Goal: Information Seeking & Learning: Learn about a topic

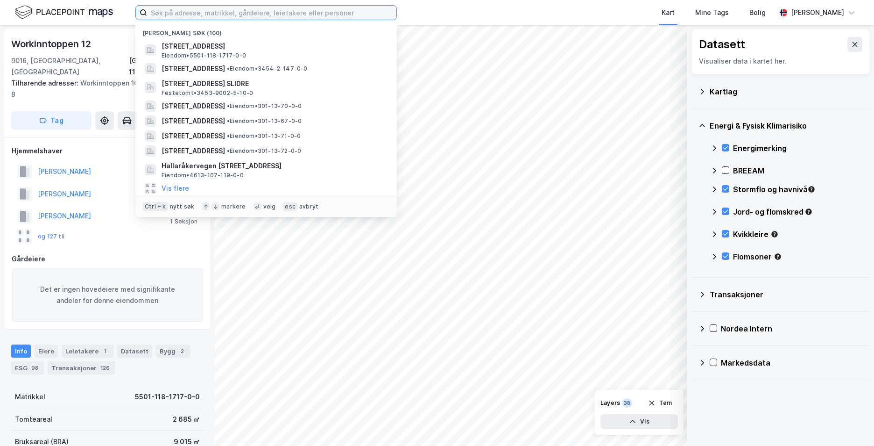
click at [149, 13] on input at bounding box center [271, 13] width 249 height 14
click at [159, 11] on input at bounding box center [271, 13] width 249 height 14
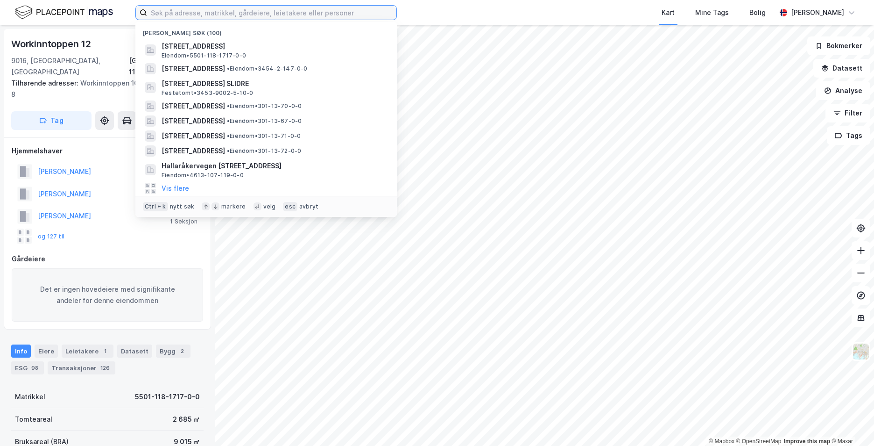
click at [232, 13] on input at bounding box center [271, 13] width 249 height 14
paste input "03096739272"
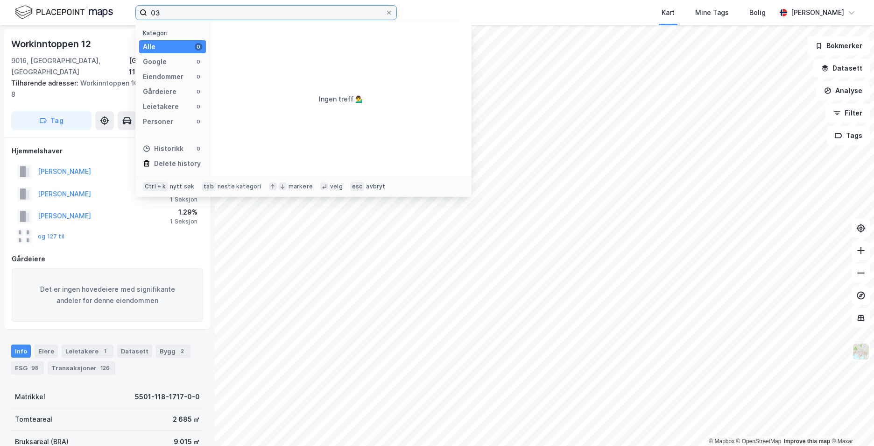
type input "0"
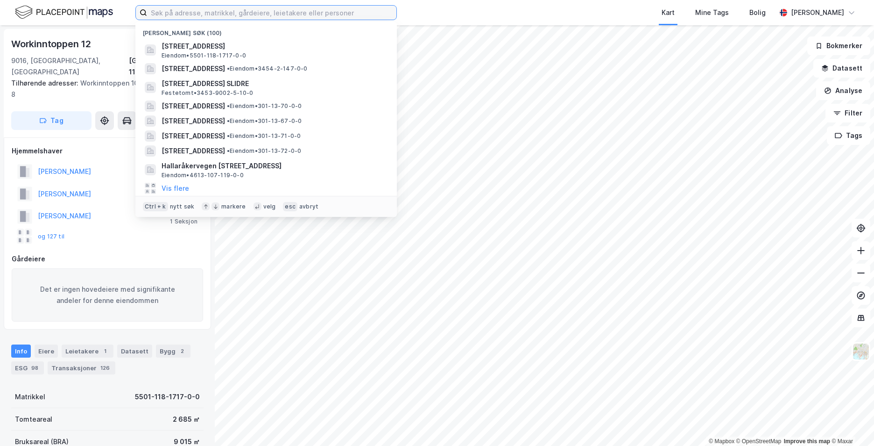
click at [172, 8] on input at bounding box center [271, 13] width 249 height 14
paste input "Haralad Skjolds veg A, 5236 Rådal"
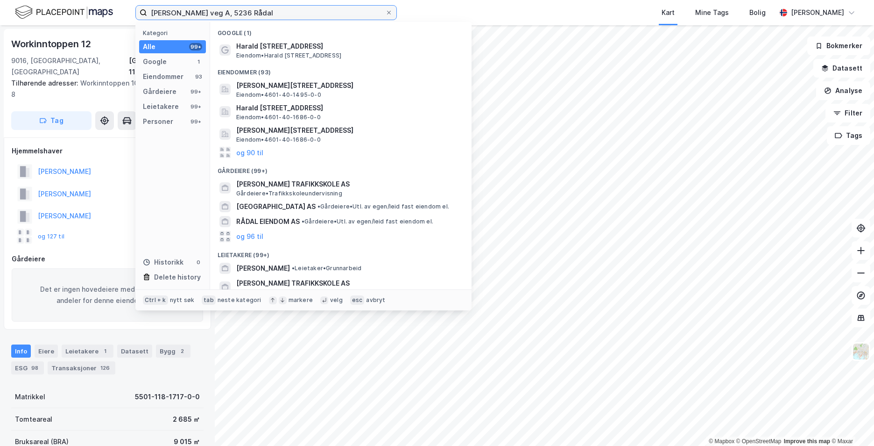
click at [218, 13] on input "Haralad Skjolds veg A, 5236 Rådal" at bounding box center [266, 13] width 238 height 14
click at [220, 13] on input "Haralad Skjolds veg A, 5236 Rådal" at bounding box center [266, 13] width 238 height 14
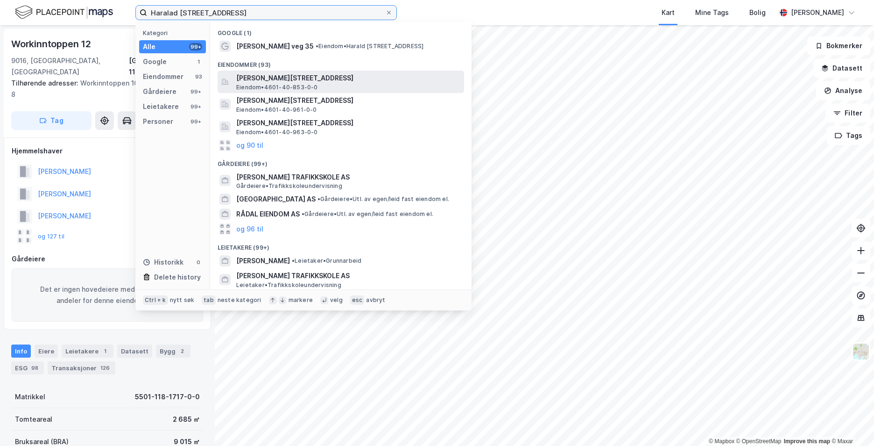
type input "Haralad Skjolds veg 35 A, 5236 Rådal"
click at [281, 84] on span "Eiendom • 4601-40-853-0-0" at bounding box center [277, 87] width 82 height 7
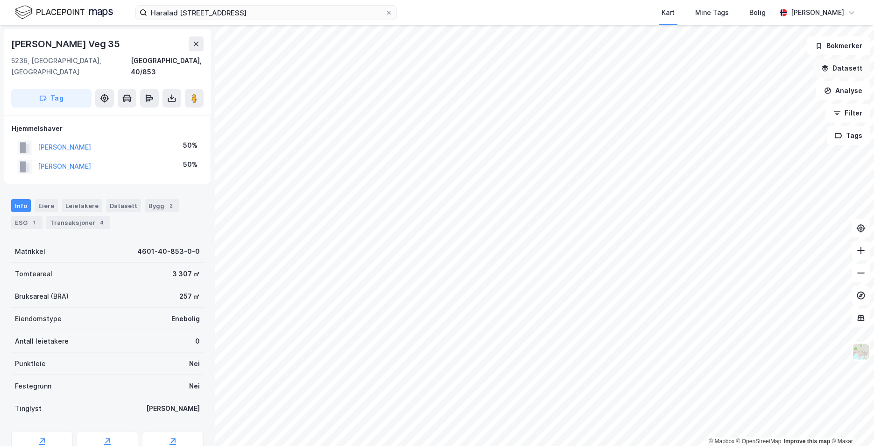
click at [828, 73] on button "Datasett" at bounding box center [842, 68] width 57 height 19
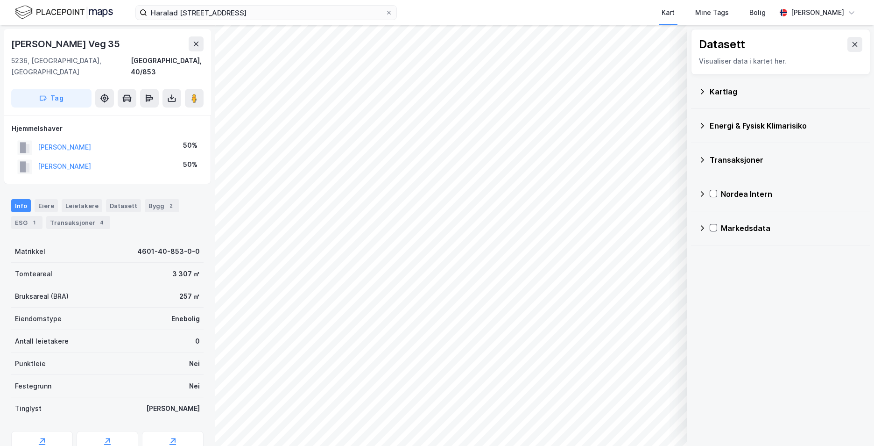
click at [704, 91] on icon at bounding box center [702, 91] width 7 height 7
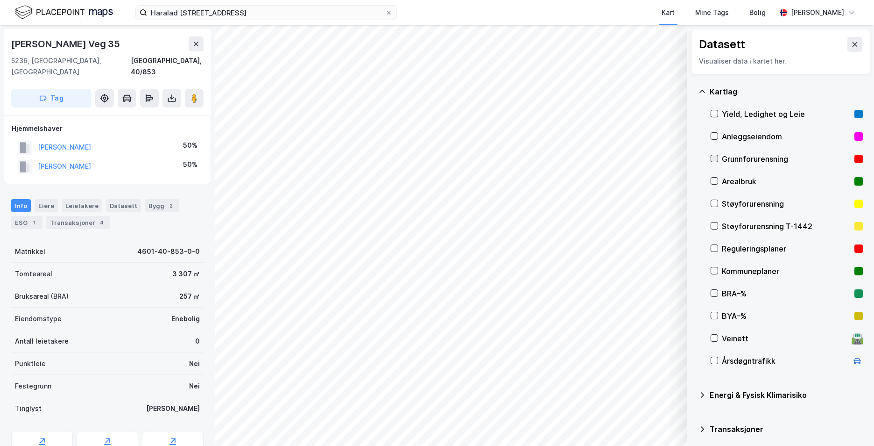
click at [715, 159] on icon at bounding box center [714, 158] width 5 height 3
click at [701, 89] on icon at bounding box center [702, 91] width 7 height 7
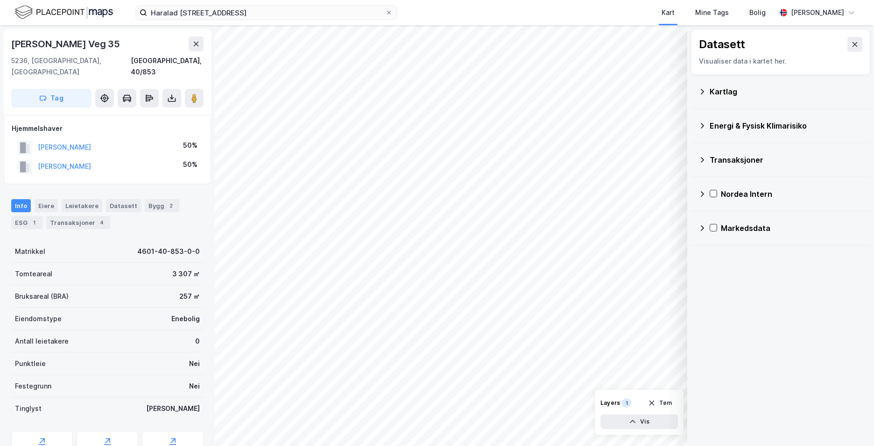
click at [707, 128] on div "Energi & Fysisk Klimarisiko" at bounding box center [781, 125] width 164 height 22
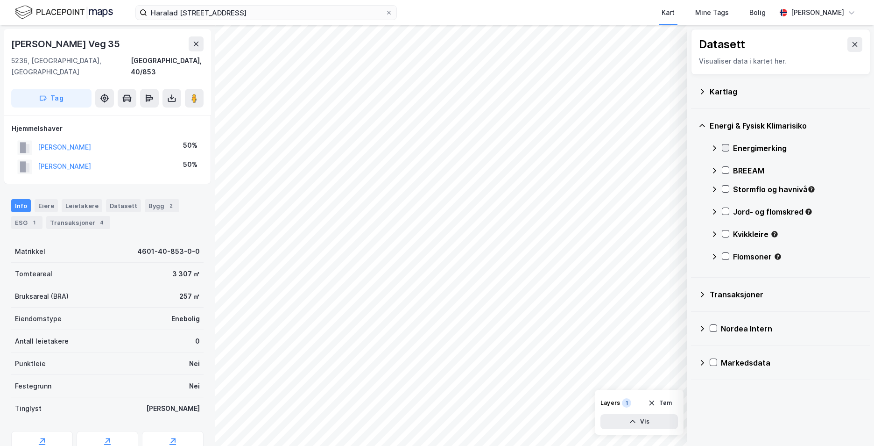
click at [726, 145] on icon at bounding box center [726, 147] width 7 height 7
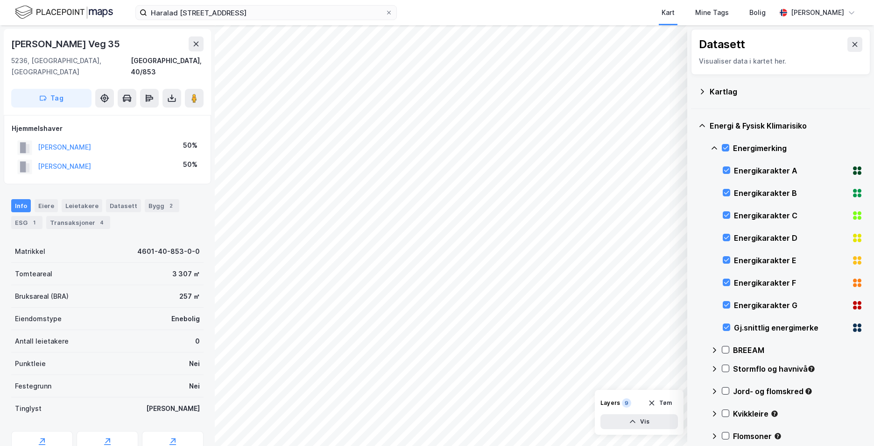
click at [714, 148] on icon at bounding box center [714, 147] width 7 height 7
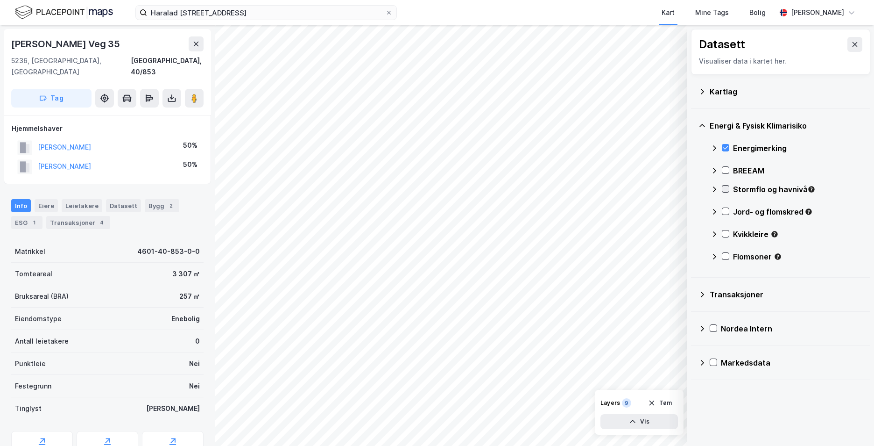
click at [724, 187] on icon at bounding box center [726, 188] width 7 height 7
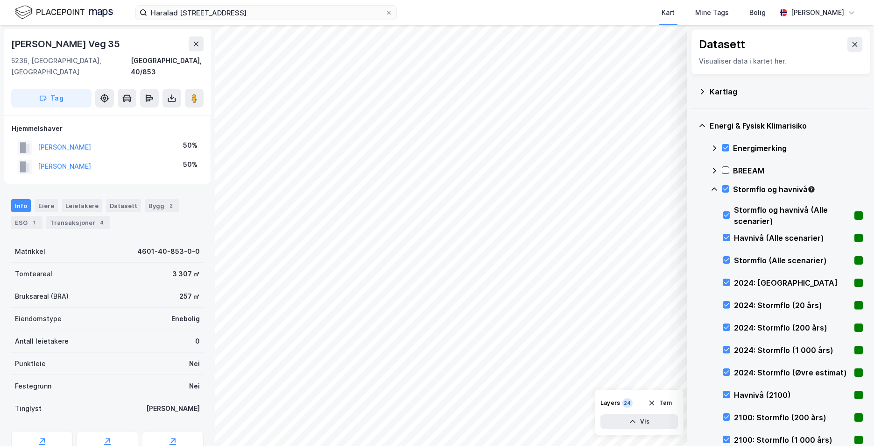
click at [716, 190] on icon at bounding box center [714, 188] width 7 height 7
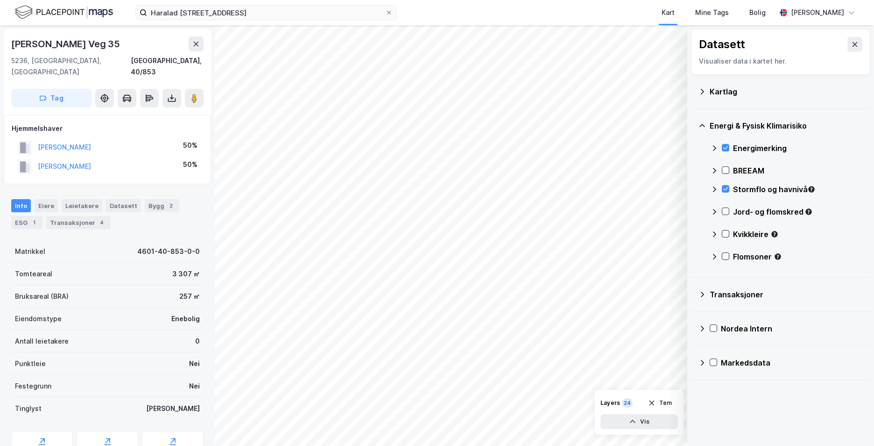
click at [730, 213] on div "Jord- og flomskred" at bounding box center [787, 215] width 152 height 22
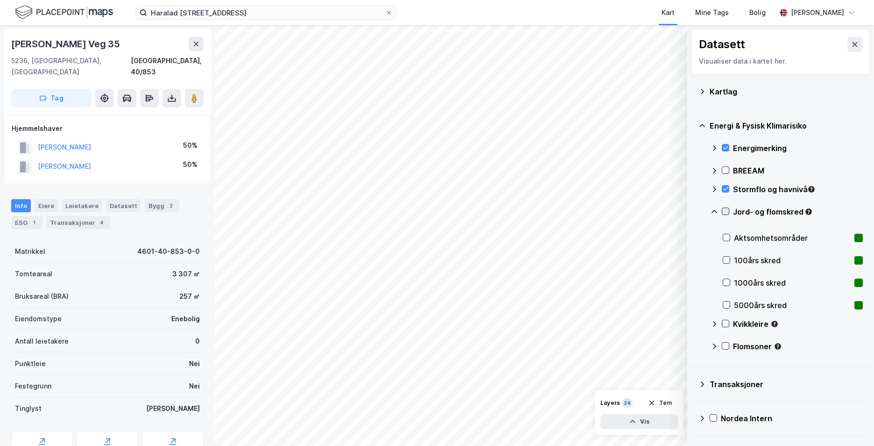
click at [724, 210] on icon at bounding box center [726, 211] width 7 height 7
click at [710, 213] on div "Energi & Fysisk Klimarisiko Energimerking BREEAM Stormflo og havnivå Jord- og f…" at bounding box center [780, 238] width 179 height 258
drag, startPoint x: 723, startPoint y: 327, endPoint x: 728, endPoint y: 325, distance: 5.6
click at [727, 326] on div "Kvikkleire" at bounding box center [787, 327] width 152 height 22
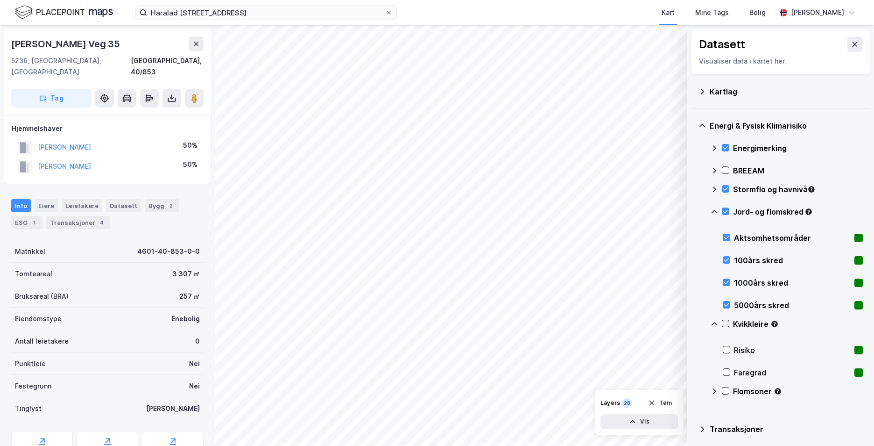
click at [722, 322] on div at bounding box center [725, 322] width 7 height 7
click at [727, 392] on icon at bounding box center [726, 390] width 7 height 7
click at [713, 392] on icon at bounding box center [714, 390] width 7 height 7
click at [713, 322] on icon at bounding box center [714, 323] width 7 height 7
click at [716, 209] on icon at bounding box center [714, 211] width 7 height 7
